Goal: Manage account settings

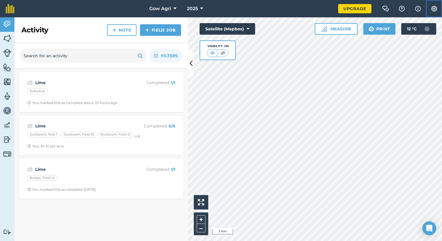
click at [437, 10] on img at bounding box center [434, 9] width 7 height 6
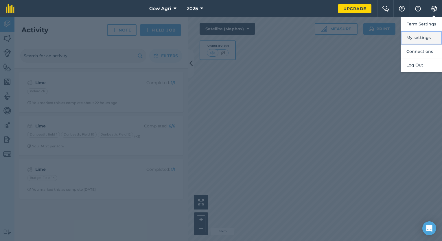
click at [420, 36] on button "My settings" at bounding box center [421, 38] width 41 height 14
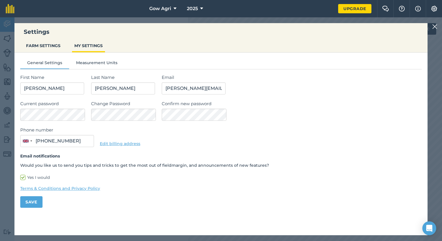
type input "07565 705363"
click at [52, 45] on button "FARM SETTINGS" at bounding box center [43, 45] width 39 height 11
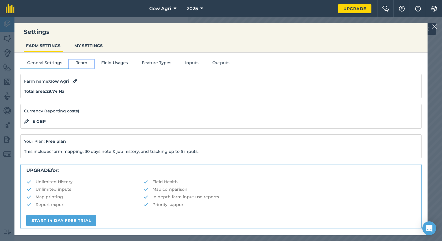
click at [81, 63] on button "Team" at bounding box center [81, 64] width 25 height 9
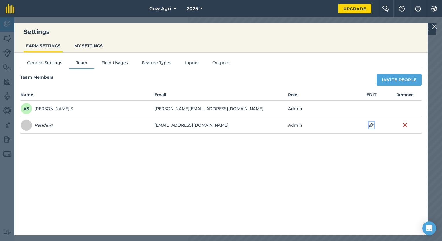
click at [371, 126] on img at bounding box center [371, 125] width 5 height 7
click at [371, 126] on button "Save" at bounding box center [372, 125] width 22 height 9
click at [435, 26] on img at bounding box center [434, 26] width 5 height 7
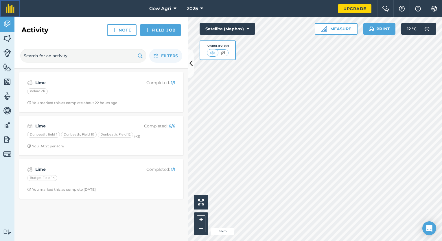
click at [9, 8] on img at bounding box center [10, 8] width 9 height 9
click at [198, 222] on button "+" at bounding box center [201, 220] width 9 height 9
click at [202, 218] on button "+" at bounding box center [201, 220] width 9 height 9
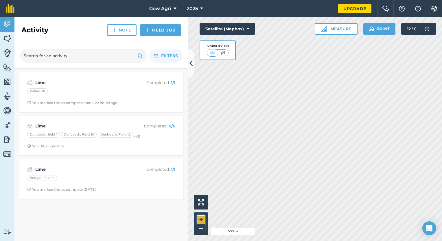
click at [202, 218] on button "+" at bounding box center [201, 220] width 9 height 9
click at [333, 241] on html "Gow Agri 2025 Upgrade Farm Chat Help Info Settings Map printing is not availabl…" at bounding box center [221, 120] width 442 height 241
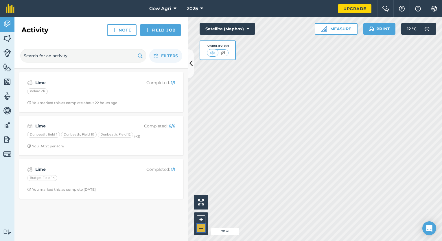
click at [204, 231] on button "–" at bounding box center [201, 228] width 9 height 8
click at [200, 232] on button "–" at bounding box center [201, 228] width 9 height 8
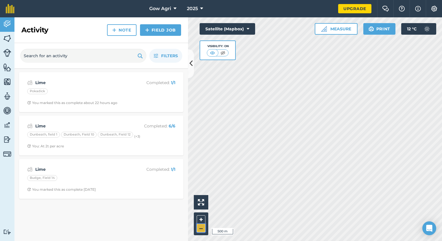
click at [200, 232] on button "–" at bounding box center [201, 228] width 9 height 8
click at [335, 241] on html "Gow Agri 2025 Upgrade Farm Chat Help Info Settings Map printing is not availabl…" at bounding box center [221, 120] width 442 height 241
click at [199, 218] on button "+" at bounding box center [201, 220] width 9 height 9
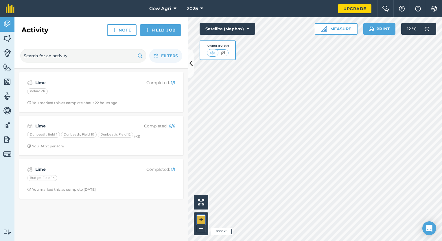
click at [199, 218] on button "+" at bounding box center [201, 220] width 9 height 9
click at [349, 170] on div "Hello i 500 m + –" at bounding box center [315, 129] width 254 height 224
drag, startPoint x: 199, startPoint y: 218, endPoint x: 308, endPoint y: 250, distance: 113.1
click at [308, 241] on html "Gow Agri 2025 Upgrade Farm Chat Help Info Settings Map printing is not availabl…" at bounding box center [221, 120] width 442 height 241
click at [233, 241] on html "Gow Agri 2025 Upgrade Farm Chat Help Info Settings Map printing is not availabl…" at bounding box center [221, 120] width 442 height 241
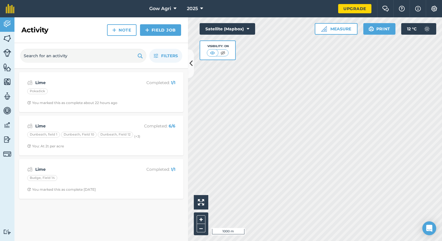
click at [234, 241] on html "Gow Agri 2025 Upgrade Farm Chat Help Info Settings Map printing is not availabl…" at bounding box center [221, 120] width 442 height 241
click at [202, 230] on button "–" at bounding box center [201, 228] width 9 height 8
click at [204, 227] on button "–" at bounding box center [201, 228] width 9 height 8
click at [200, 219] on button "+" at bounding box center [201, 220] width 9 height 9
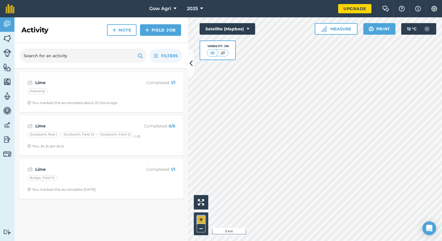
click at [200, 219] on button "+" at bounding box center [201, 220] width 9 height 9
click at [200, 217] on button "+" at bounding box center [201, 220] width 9 height 9
